Goal: Task Accomplishment & Management: Use online tool/utility

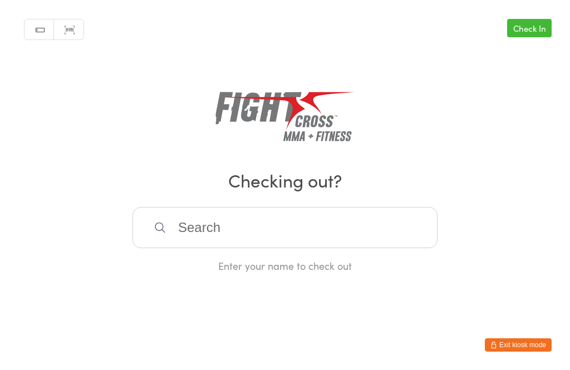
click at [311, 235] on input "search" at bounding box center [284, 227] width 305 height 41
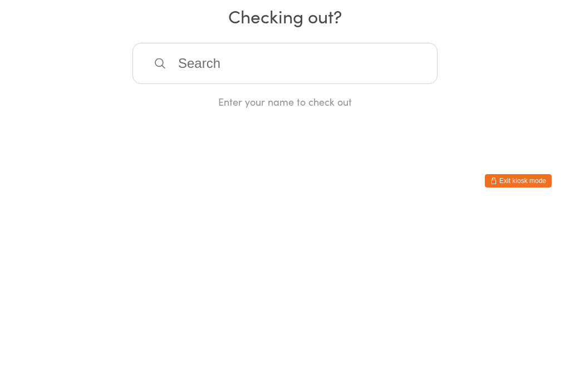
scroll to position [215, 0]
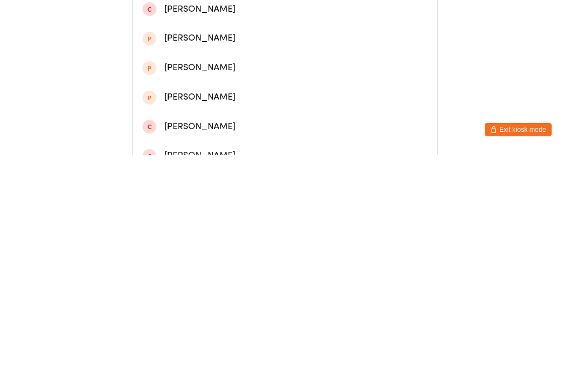
type input "[PERSON_NAME]"
click at [259, 51] on div "[PERSON_NAME]" at bounding box center [284, 48] width 285 height 15
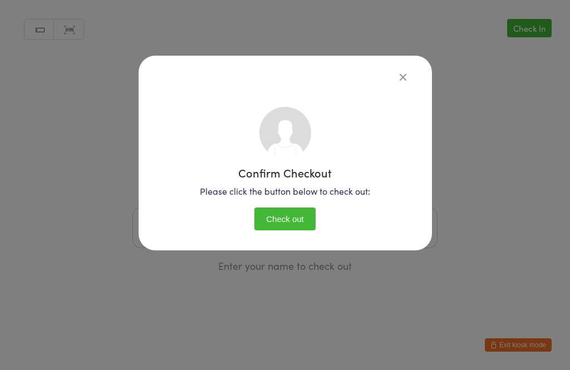
click at [293, 216] on button "Check out" at bounding box center [284, 219] width 61 height 23
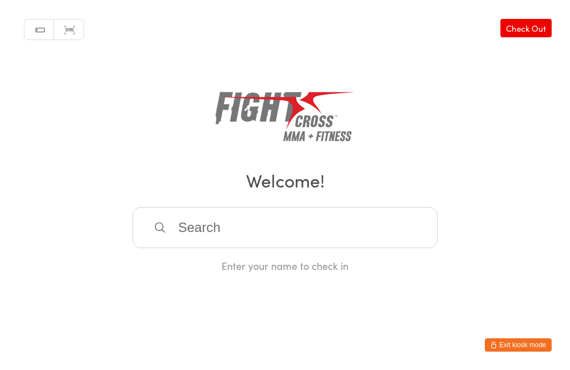
click at [537, 29] on link "Check Out" at bounding box center [525, 28] width 51 height 18
click at [330, 245] on input "search" at bounding box center [284, 227] width 305 height 41
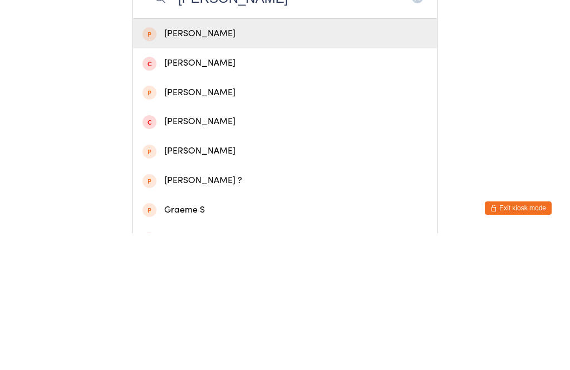
scroll to position [100, 0]
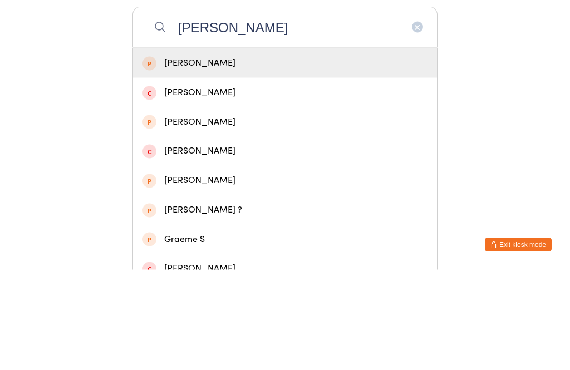
type input "[PERSON_NAME]"
click at [378, 156] on div "[PERSON_NAME]" at bounding box center [284, 163] width 285 height 15
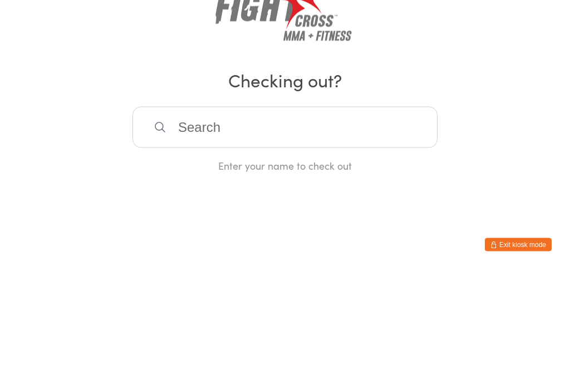
scroll to position [0, 0]
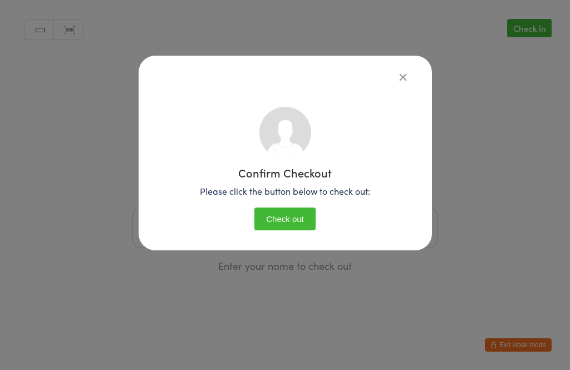
click at [272, 209] on button "Check out" at bounding box center [284, 219] width 61 height 23
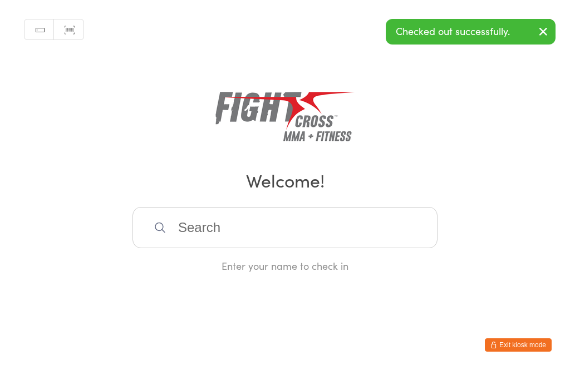
click at [268, 231] on input "search" at bounding box center [284, 227] width 305 height 41
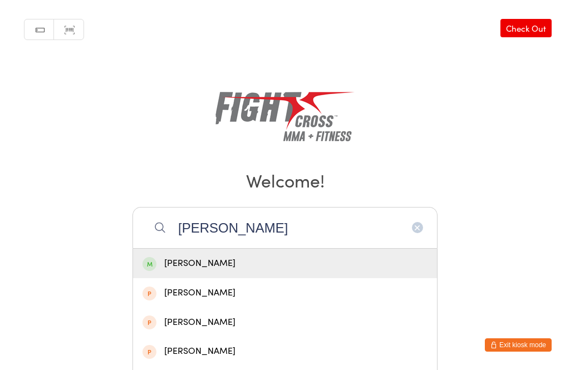
type input "[PERSON_NAME]"
click at [322, 268] on div "[PERSON_NAME]" at bounding box center [284, 263] width 285 height 15
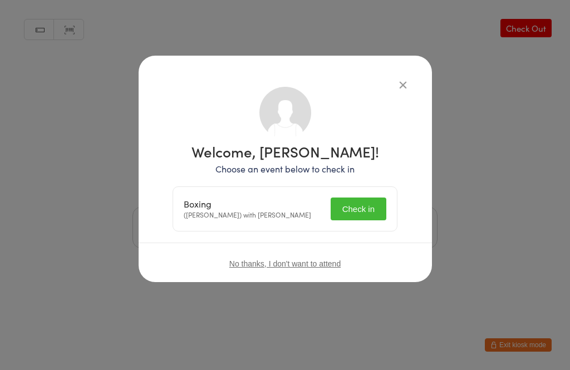
click at [356, 209] on button "Check in" at bounding box center [358, 209] width 56 height 23
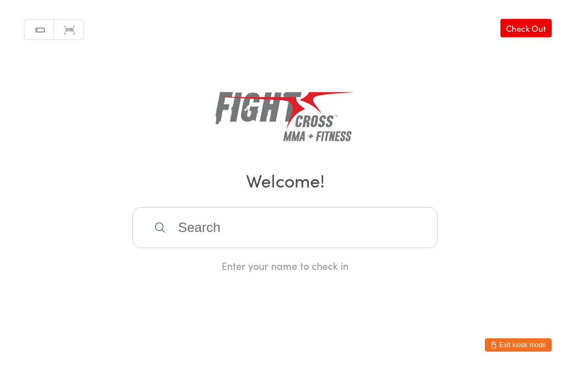
click at [223, 227] on input "search" at bounding box center [284, 227] width 305 height 41
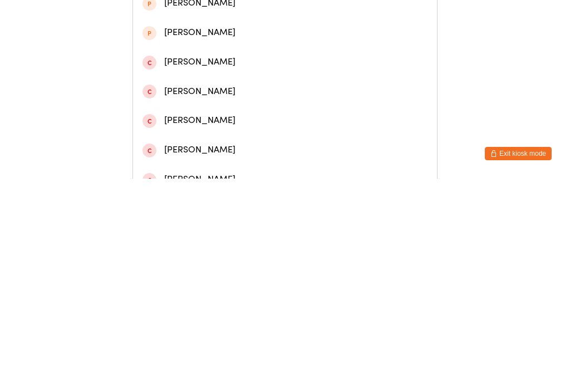
scroll to position [147, 0]
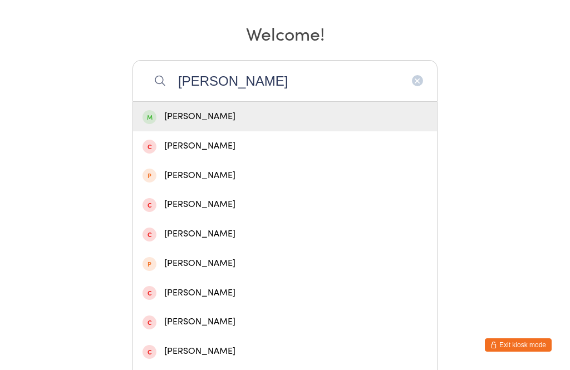
type input "[PERSON_NAME]"
click at [196, 120] on div "[PERSON_NAME]" at bounding box center [284, 116] width 285 height 15
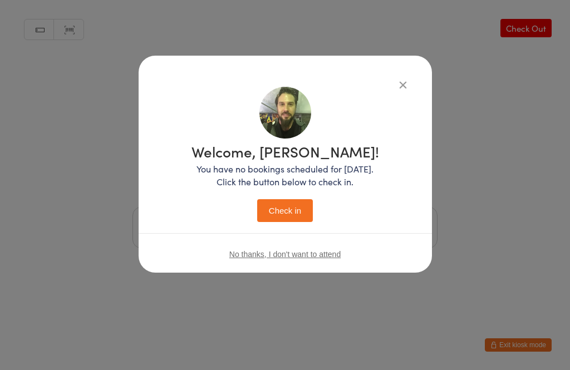
click at [282, 208] on button "Check in" at bounding box center [285, 210] width 56 height 23
